Goal: Task Accomplishment & Management: Manage account settings

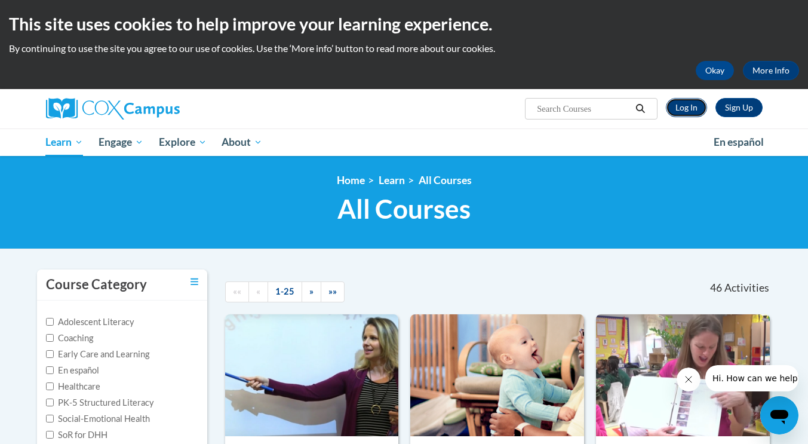
click at [683, 109] on link "Log In" at bounding box center [686, 107] width 41 height 19
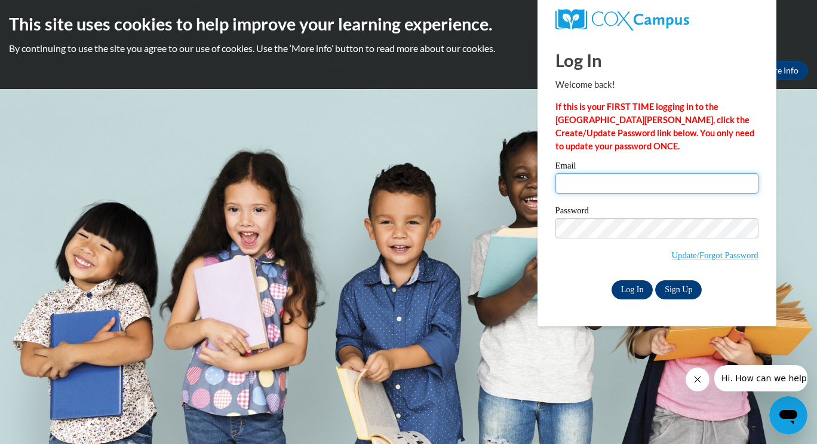
type input "delairew@ymcaatlanta.org"
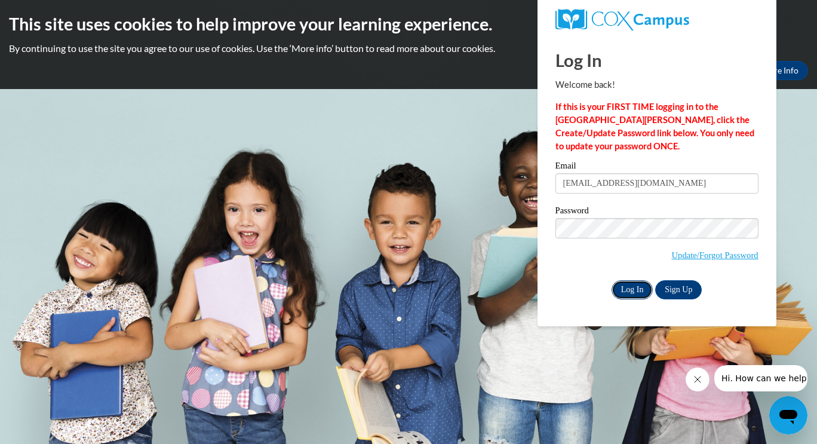
click at [628, 294] on input "Log In" at bounding box center [633, 289] width 42 height 19
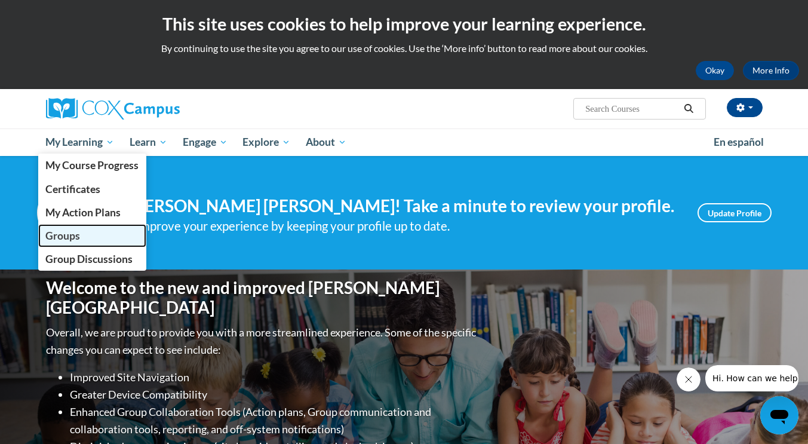
click at [59, 236] on span "Groups" at bounding box center [62, 235] width 35 height 13
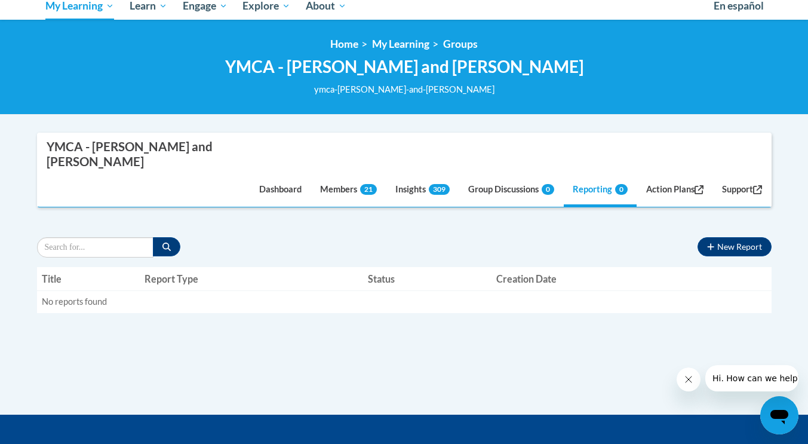
scroll to position [128, 0]
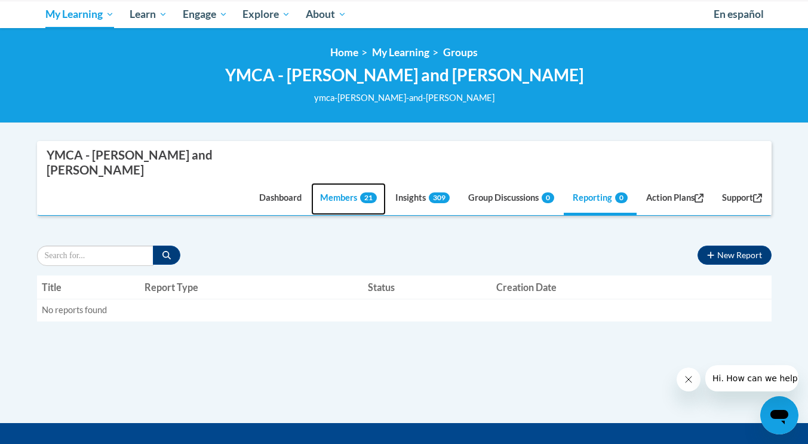
click at [323, 183] on link "Members 21" at bounding box center [348, 199] width 75 height 32
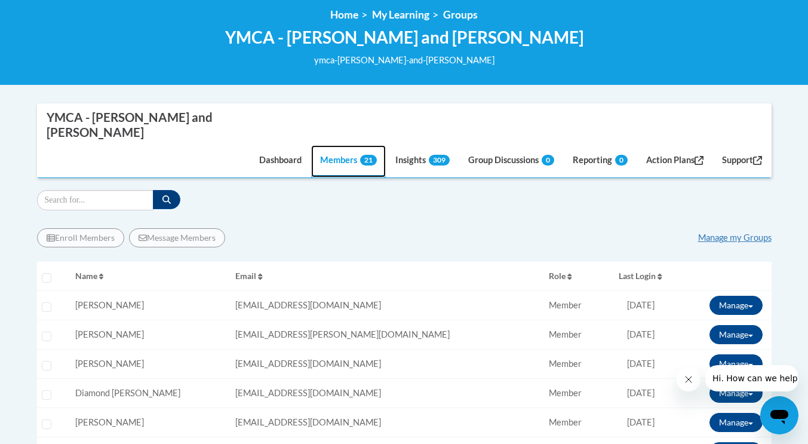
scroll to position [164, 0]
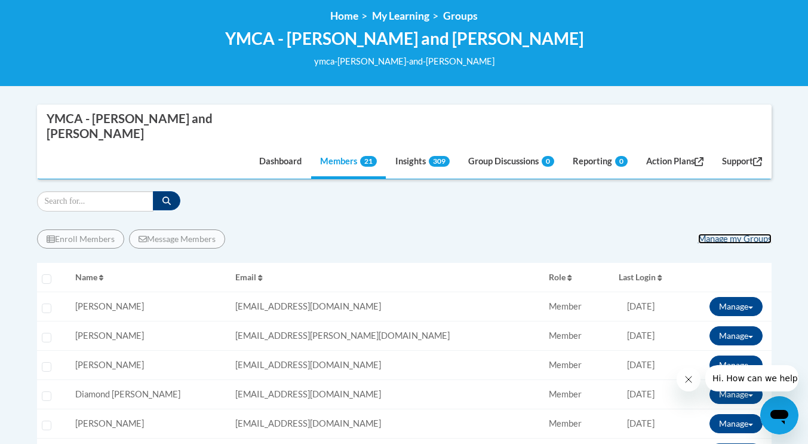
click at [726, 233] on link "Manage my Groups" at bounding box center [734, 238] width 73 height 10
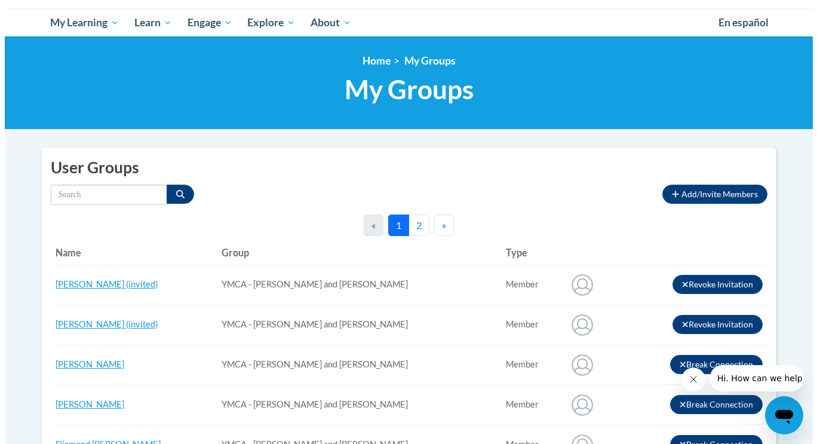
scroll to position [118, 0]
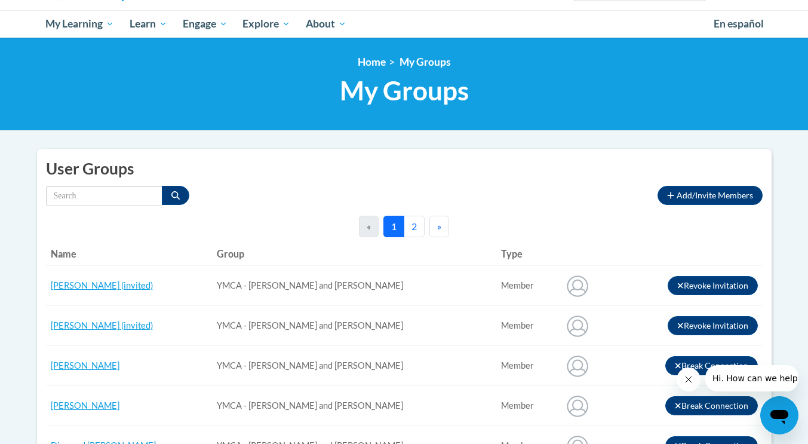
click at [418, 223] on button "2" at bounding box center [414, 226] width 21 height 21
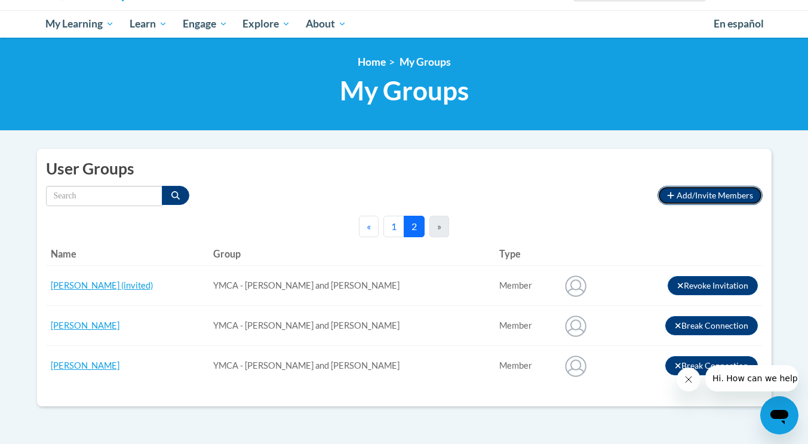
click at [714, 194] on span "Add/Invite Members" at bounding box center [715, 195] width 76 height 10
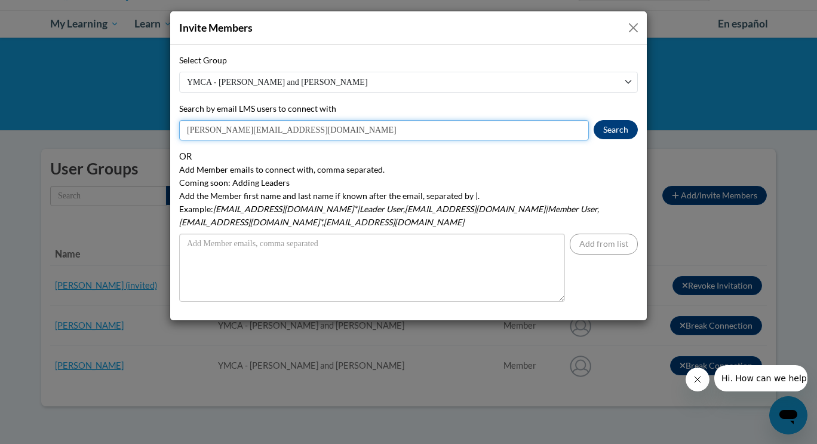
type input "[PERSON_NAME][EMAIL_ADDRESS][DOMAIN_NAME]"
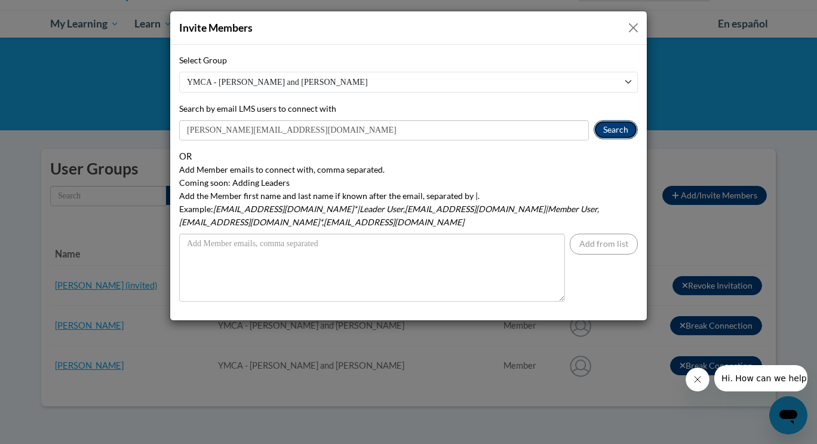
click at [609, 128] on button "Search" at bounding box center [616, 129] width 44 height 19
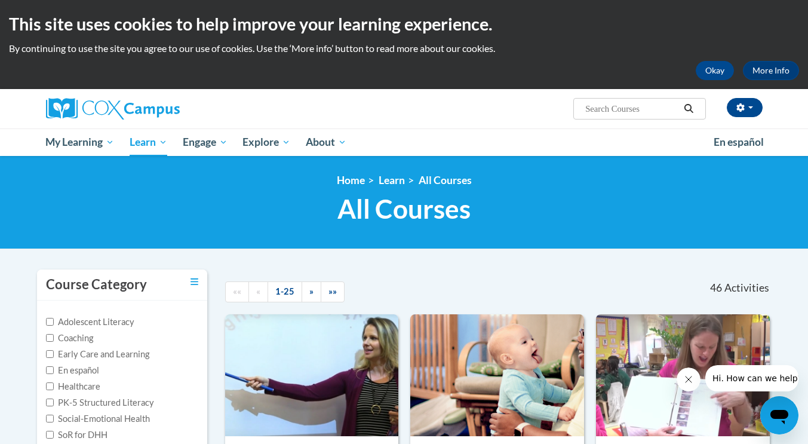
drag, startPoint x: 782, startPoint y: 72, endPoint x: 680, endPoint y: 16, distance: 116.8
click at [680, 16] on h2 "This site uses cookies to help improve your learning experience." at bounding box center [404, 24] width 790 height 24
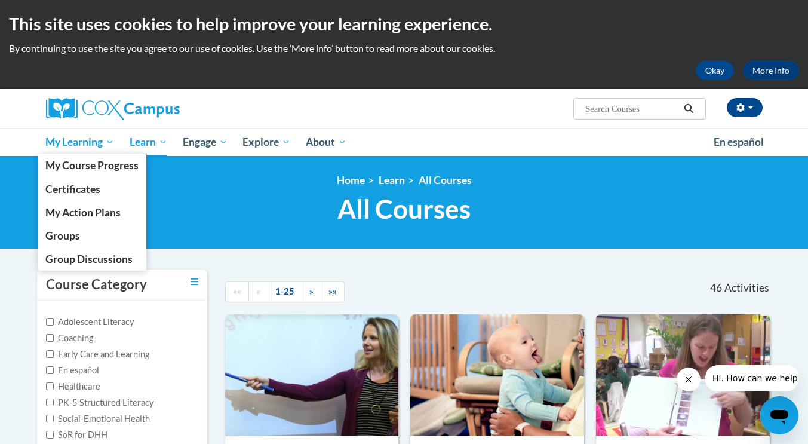
click at [62, 134] on link "My Learning" at bounding box center [80, 141] width 84 height 27
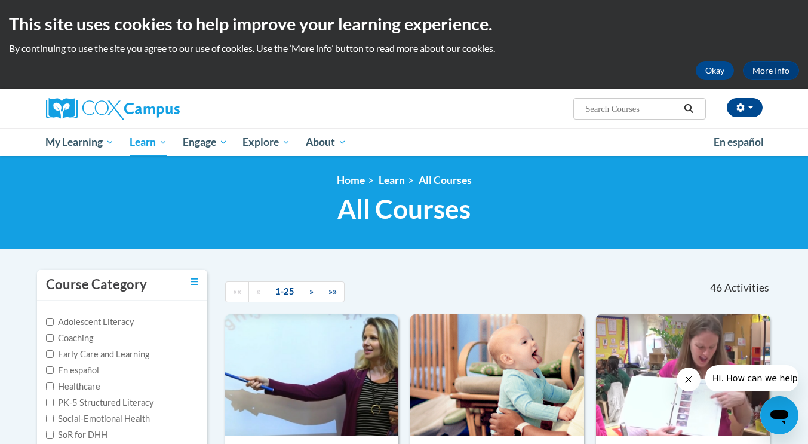
click at [369, 36] on h2 "This site uses cookies to help improve your learning experience." at bounding box center [404, 24] width 790 height 24
drag, startPoint x: 760, startPoint y: 110, endPoint x: 743, endPoint y: 110, distance: 16.7
click at [743, 110] on icon "button" at bounding box center [740, 107] width 8 height 8
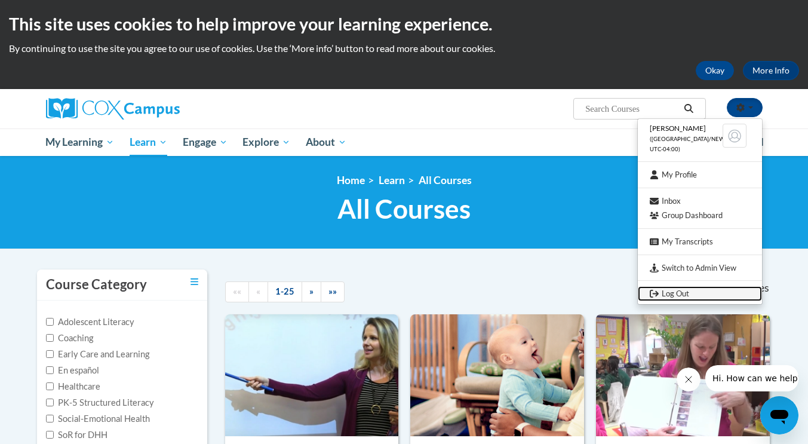
drag, startPoint x: 665, startPoint y: 297, endPoint x: 660, endPoint y: 292, distance: 7.6
click at [660, 292] on link "Log Out" at bounding box center [700, 293] width 124 height 15
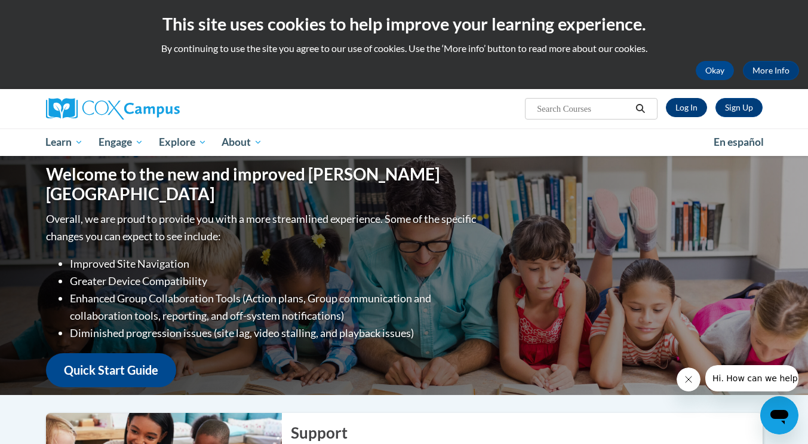
click at [682, 112] on link "Log In" at bounding box center [686, 107] width 41 height 19
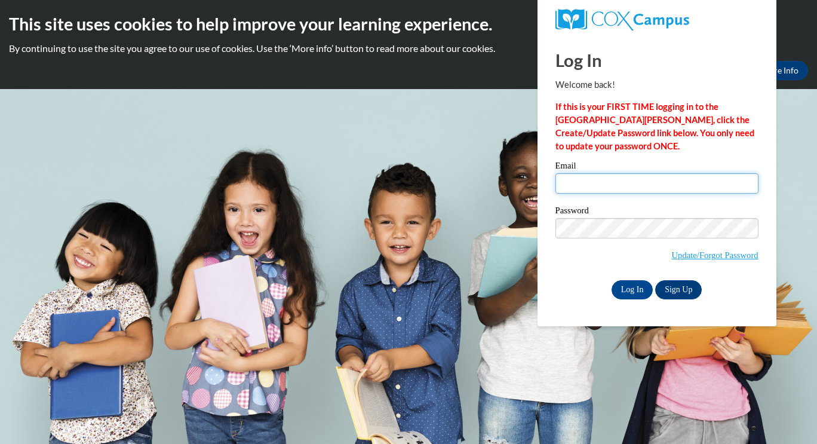
click at [572, 187] on input "Email" at bounding box center [656, 183] width 203 height 20
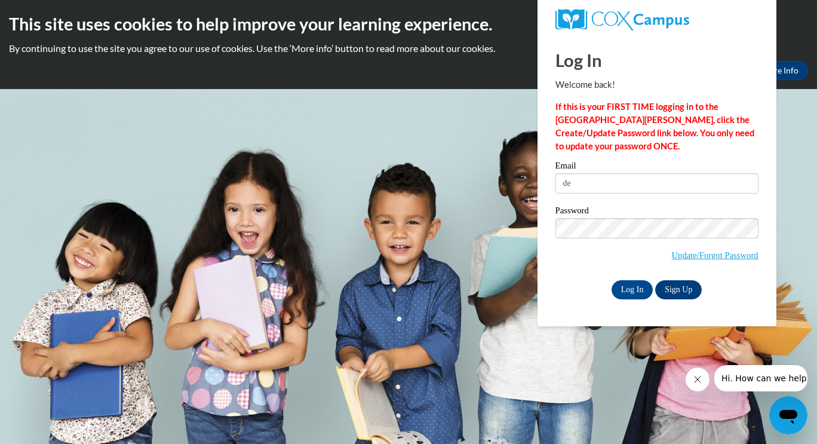
type input "d"
type input "[PERSON_NAME][EMAIL_ADDRESS][DOMAIN_NAME]"
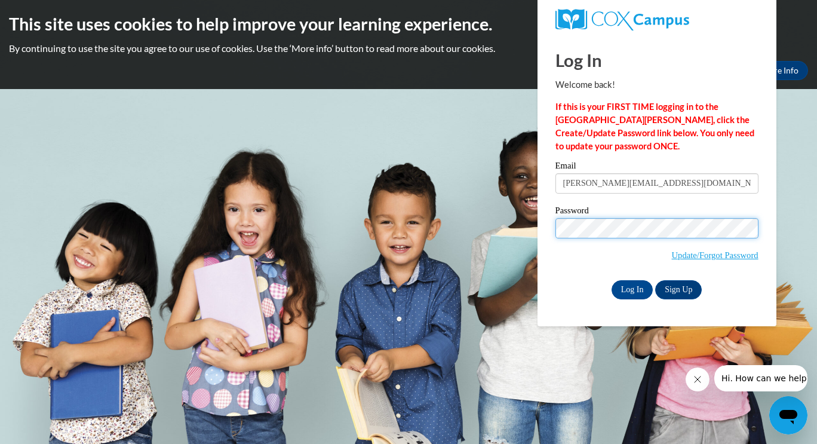
click at [612, 280] on input "Log In" at bounding box center [633, 289] width 42 height 19
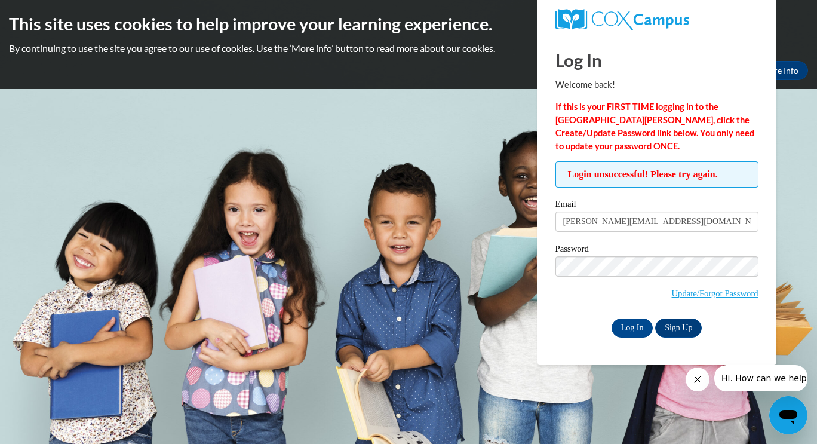
click at [558, 313] on div "Password Update/Forgot Password" at bounding box center [656, 279] width 203 height 70
click at [635, 321] on input "Log In" at bounding box center [633, 327] width 42 height 19
